Goal: Information Seeking & Learning: Check status

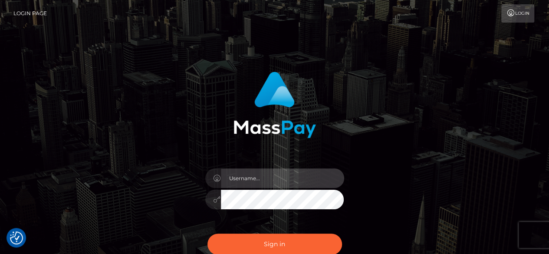
click at [296, 178] on input "text" at bounding box center [282, 178] width 123 height 20
type input "[PERSON_NAME]"
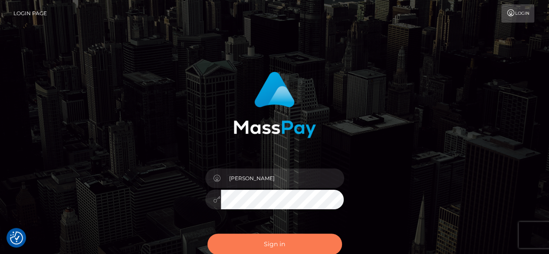
click at [279, 238] on button "Sign in" at bounding box center [274, 243] width 135 height 21
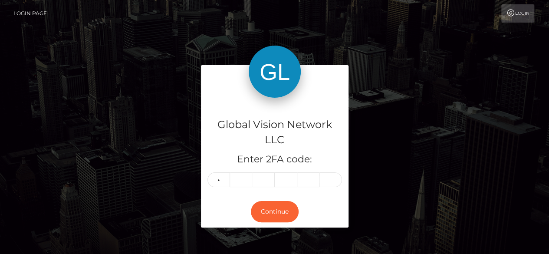
type input "5"
type input "7"
type input "2"
type input "7"
type input "9"
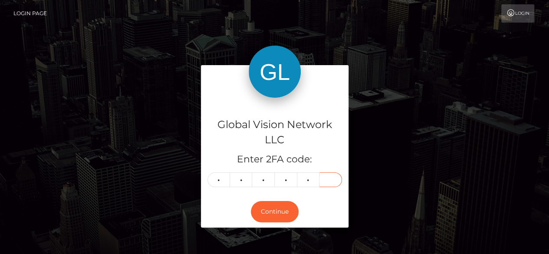
type input "8"
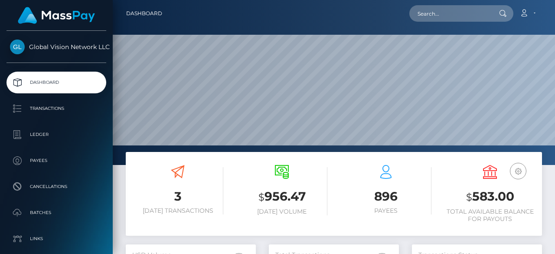
scroll to position [154, 130]
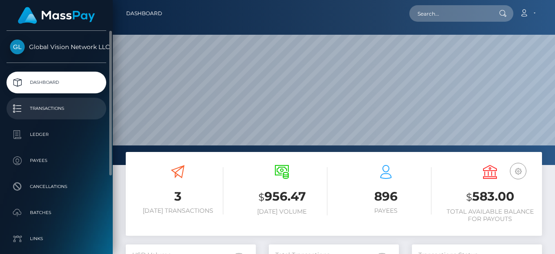
click at [33, 108] on p "Transactions" at bounding box center [56, 108] width 93 height 13
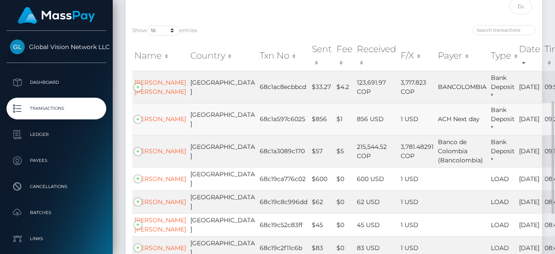
scroll to position [130, 0]
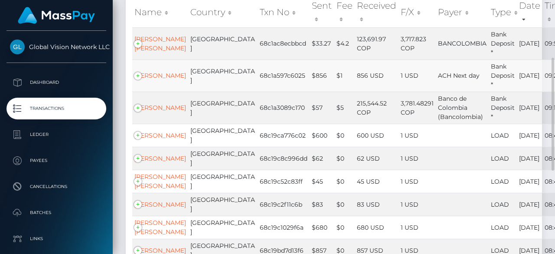
click at [355, 81] on td "856 USD" at bounding box center [377, 75] width 44 height 32
click at [399, 105] on td "3,781.48291 COP" at bounding box center [417, 108] width 37 height 32
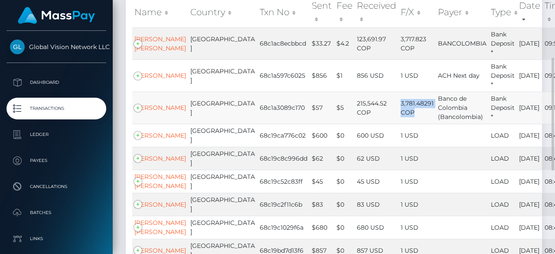
click at [399, 105] on td "3,781.48291 COP" at bounding box center [417, 108] width 37 height 32
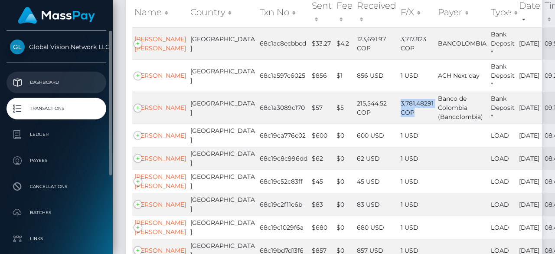
click at [54, 81] on p "Dashboard" at bounding box center [56, 82] width 93 height 13
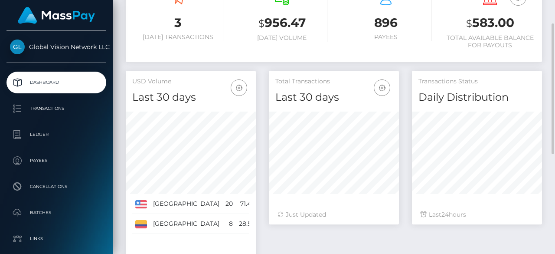
scroll to position [217, 0]
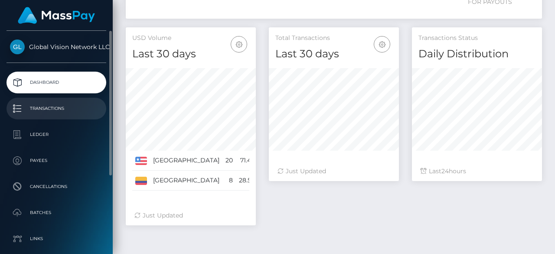
click at [32, 104] on p "Transactions" at bounding box center [56, 108] width 93 height 13
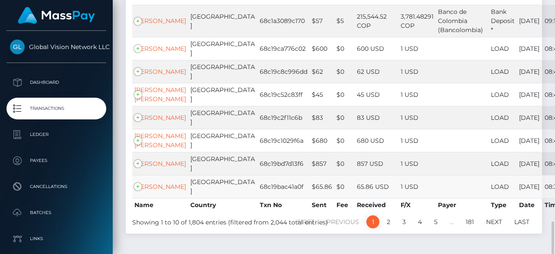
scroll to position [304, 0]
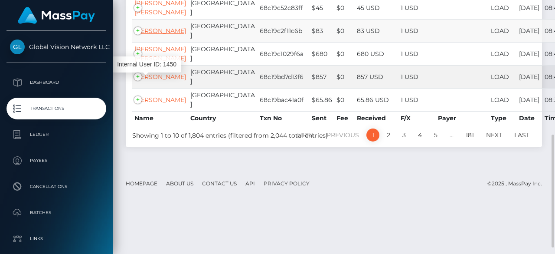
click at [149, 35] on link "Diana Grisales" at bounding box center [161, 31] width 52 height 8
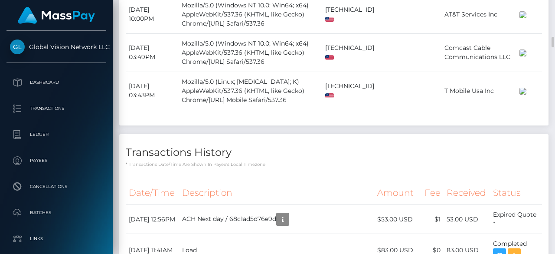
scroll to position [955, 0]
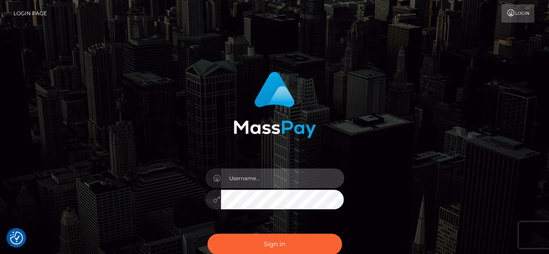
click at [278, 184] on input "text" at bounding box center [282, 178] width 123 height 20
type input "v.hernandez"
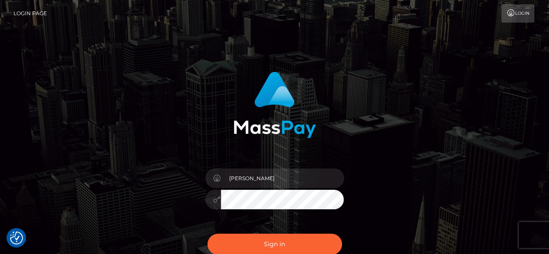
click at [250, 209] on div "v.hernandez" at bounding box center [275, 195] width 152 height 66
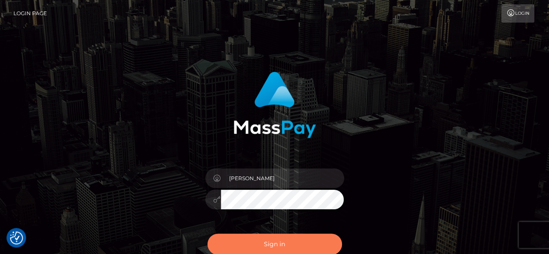
click at [268, 237] on button "Sign in" at bounding box center [274, 243] width 135 height 21
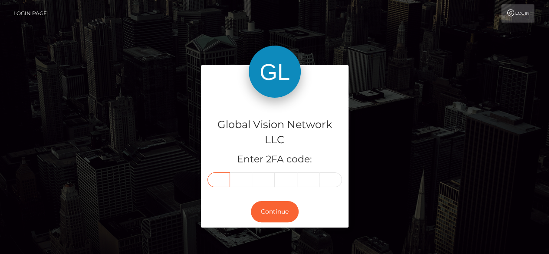
click at [217, 178] on input "text" at bounding box center [218, 179] width 23 height 15
type input "9"
type input "5"
type input "3"
type input "5"
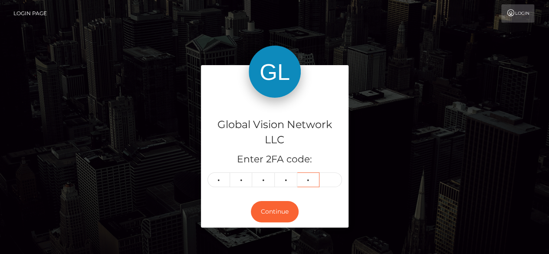
type input "3"
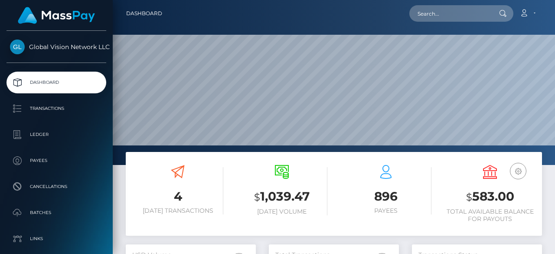
scroll to position [154, 130]
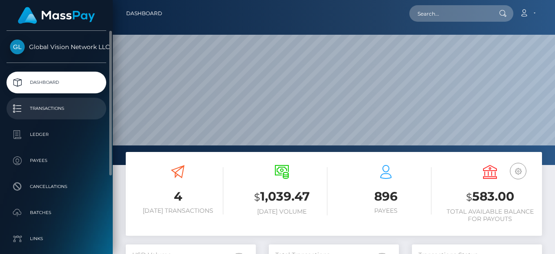
click at [37, 114] on p "Transactions" at bounding box center [56, 108] width 93 height 13
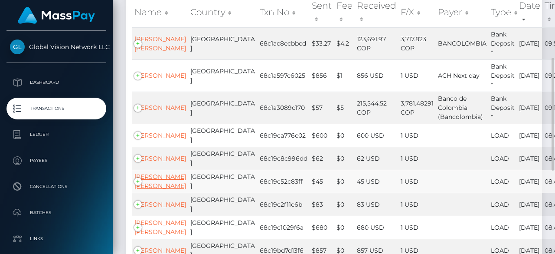
scroll to position [174, 0]
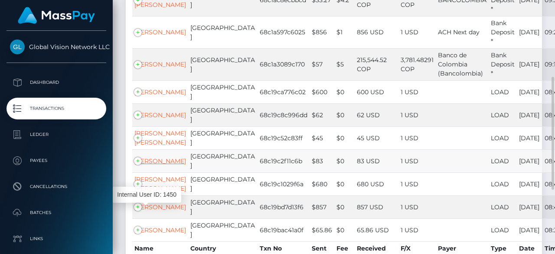
click at [150, 165] on link "Diana Grisales" at bounding box center [161, 161] width 52 height 8
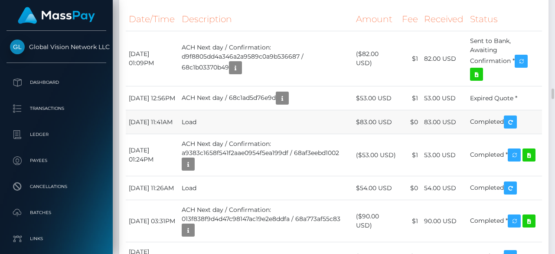
scroll to position [998, 0]
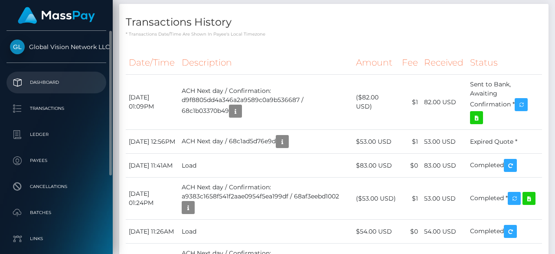
click at [35, 82] on p "Dashboard" at bounding box center [56, 82] width 93 height 13
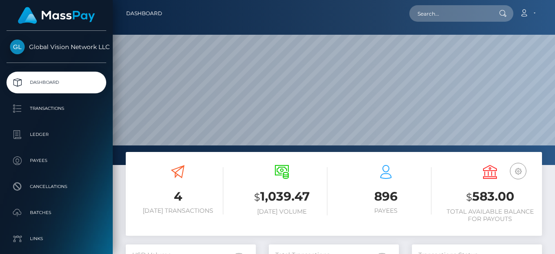
scroll to position [154, 130]
click at [39, 113] on p "Transactions" at bounding box center [56, 108] width 93 height 13
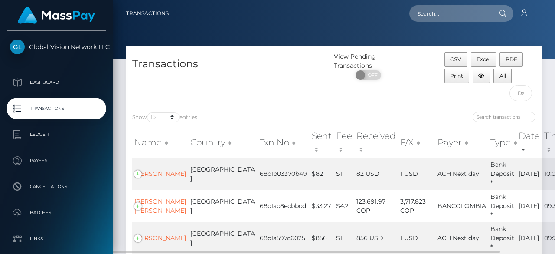
scroll to position [87, 0]
